Goal: Check status: Check status

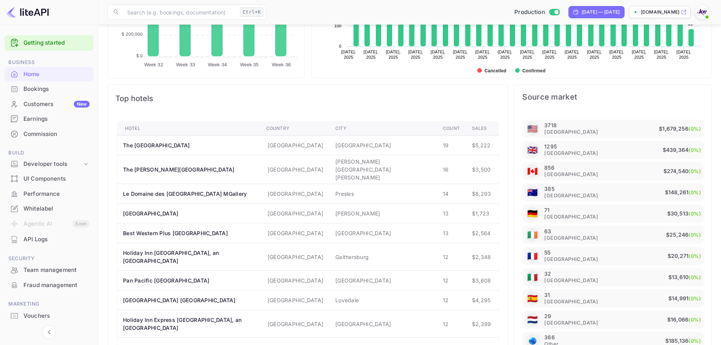
scroll to position [117, 191]
click at [49, 92] on div "Bookings" at bounding box center [56, 89] width 66 height 9
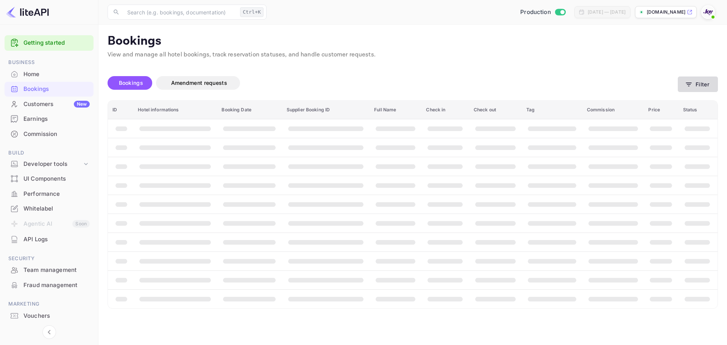
click at [698, 85] on button "Filter" at bounding box center [698, 84] width 40 height 16
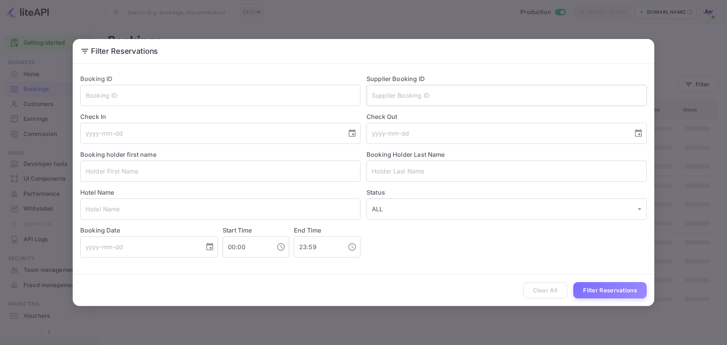
click at [409, 90] on input "text" at bounding box center [507, 95] width 280 height 21
paste input "9039187"
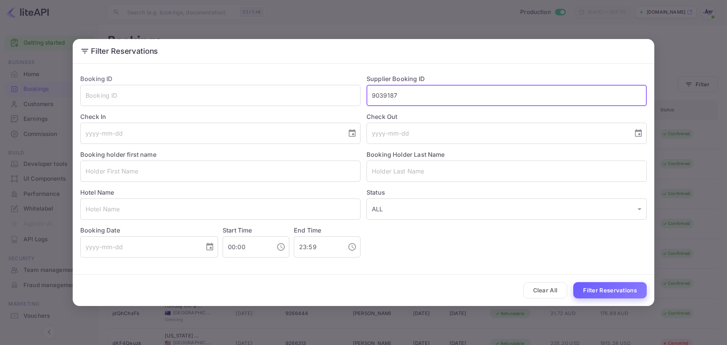
type input "9039187"
click at [608, 293] on button "Filter Reservations" at bounding box center [609, 290] width 73 height 16
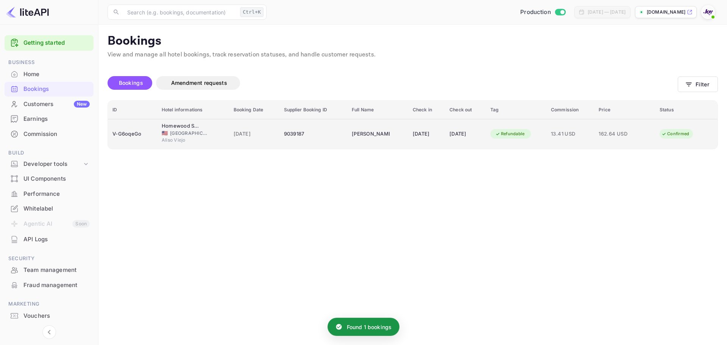
click at [152, 141] on td "V-G6oqeGo" at bounding box center [132, 134] width 49 height 30
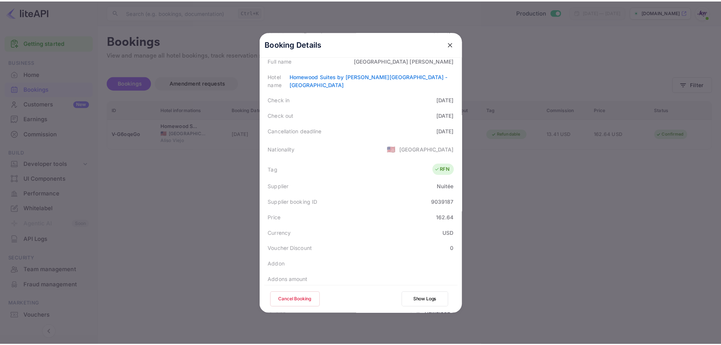
scroll to position [114, 0]
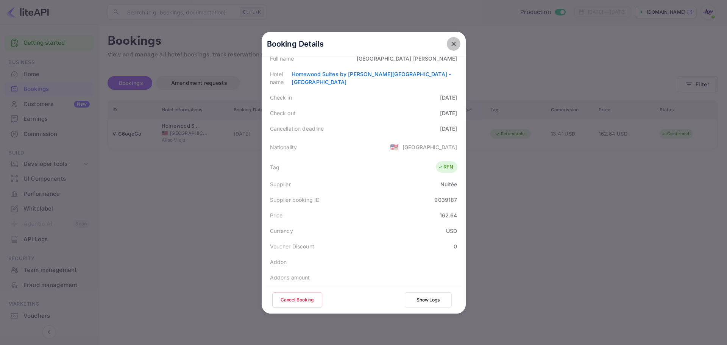
click at [454, 45] on button "close" at bounding box center [454, 44] width 14 height 14
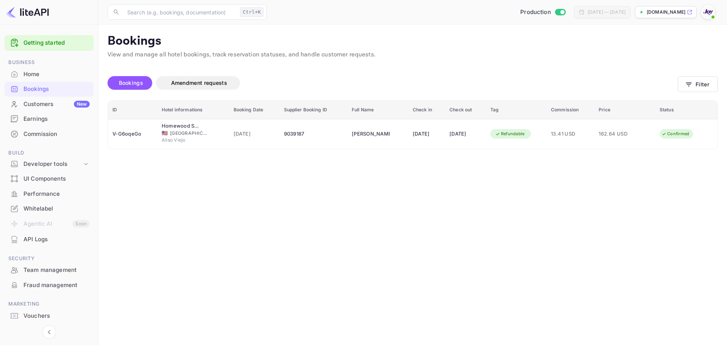
click at [42, 78] on div "Home" at bounding box center [56, 74] width 66 height 9
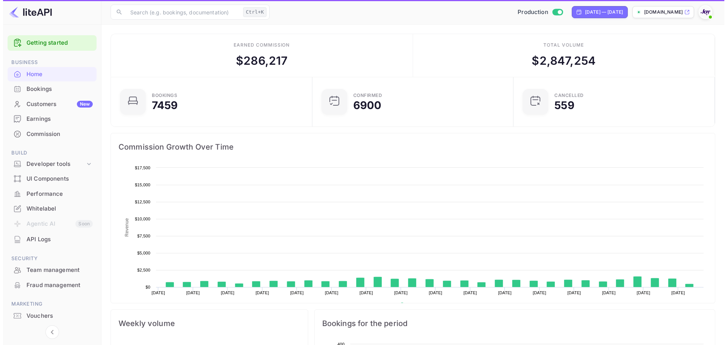
scroll to position [117, 191]
click at [48, 91] on div "Bookings" at bounding box center [56, 89] width 66 height 9
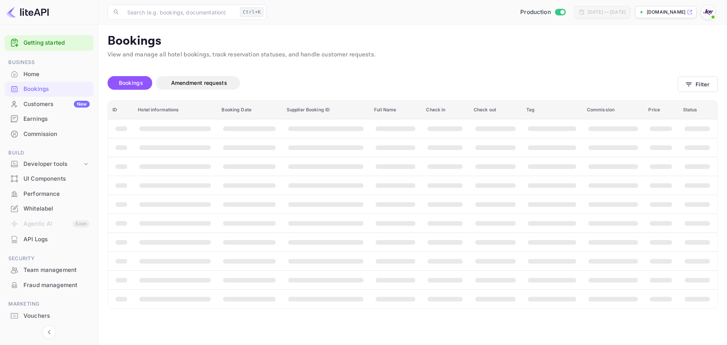
click at [57, 91] on div "Bookings" at bounding box center [56, 89] width 66 height 9
click at [701, 87] on button "Filter" at bounding box center [698, 84] width 40 height 16
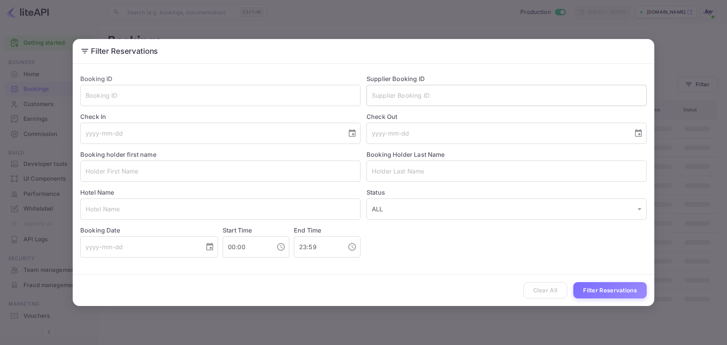
click at [443, 100] on input "text" at bounding box center [507, 95] width 280 height 21
paste input "8033412"
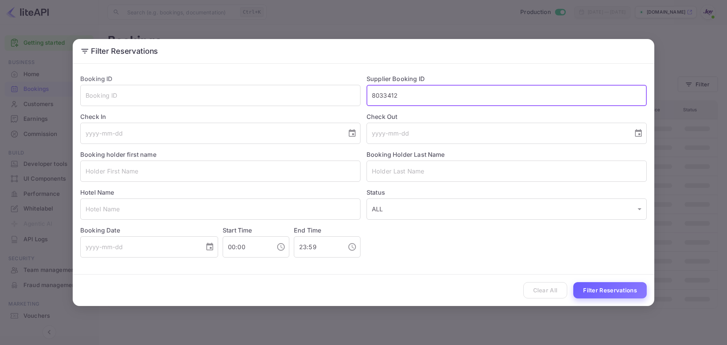
type input "8033412"
click at [594, 292] on button "Filter Reservations" at bounding box center [609, 290] width 73 height 16
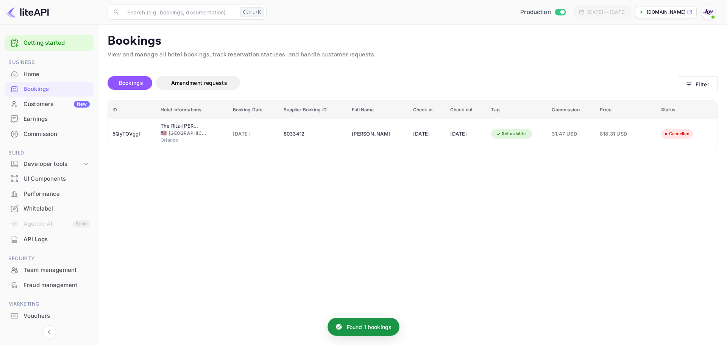
click at [518, 323] on div "Filter Reservations Booking ID ​ Supplier Booking ID 8033412 ​ Check In ​ Check…" at bounding box center [363, 172] width 727 height 345
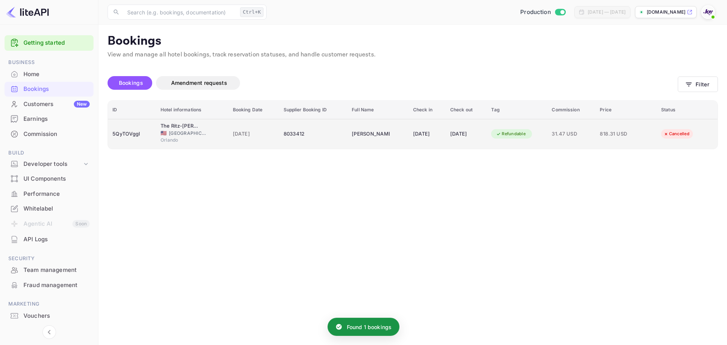
click at [196, 136] on span "[GEOGRAPHIC_DATA]" at bounding box center [188, 133] width 38 height 7
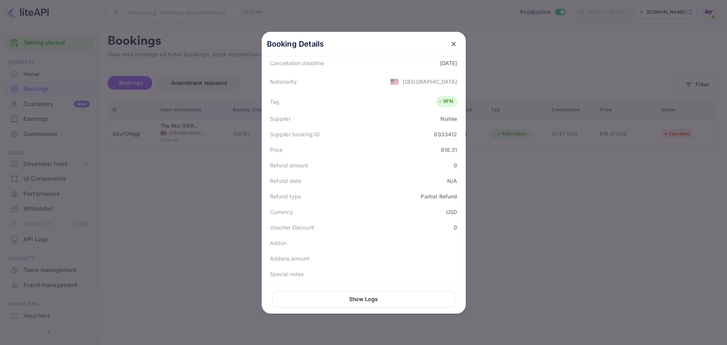
scroll to position [133, 0]
